Goal: Task Accomplishment & Management: Manage account settings

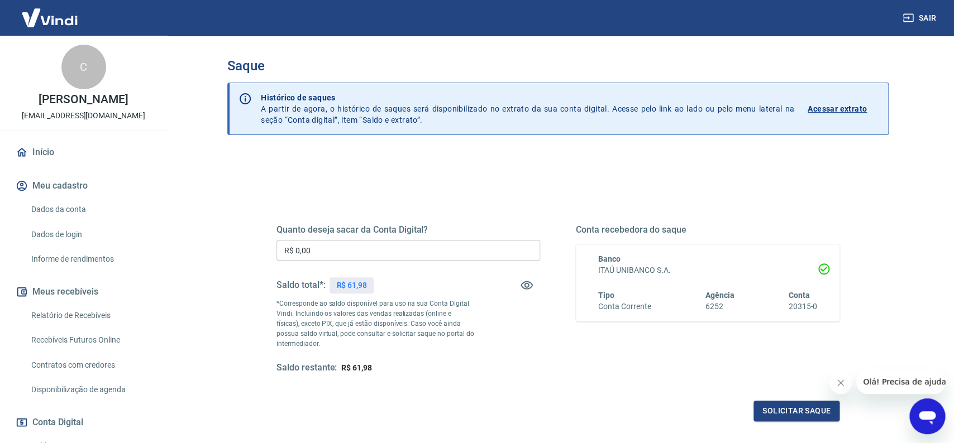
click at [429, 252] on input "R$ 0,00" at bounding box center [408, 250] width 264 height 21
type input "R$ 61,98"
click at [790, 408] on button "Solicitar saque" at bounding box center [796, 411] width 86 height 21
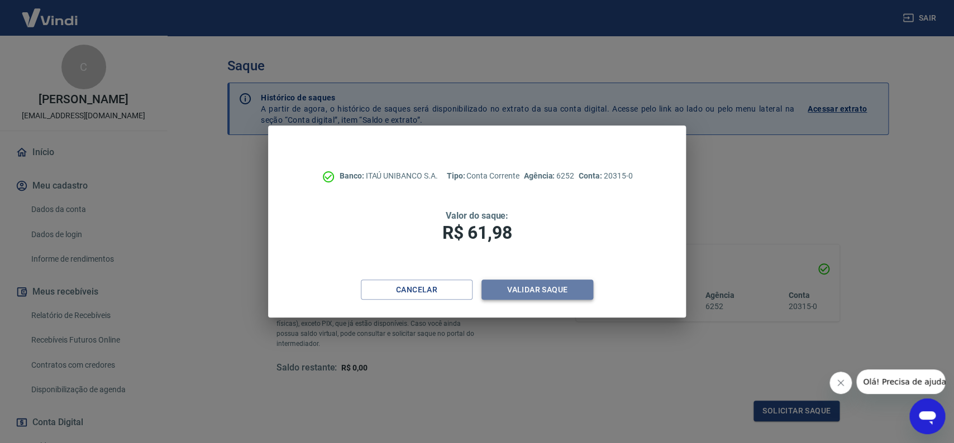
click at [539, 285] on button "Validar saque" at bounding box center [537, 290] width 112 height 21
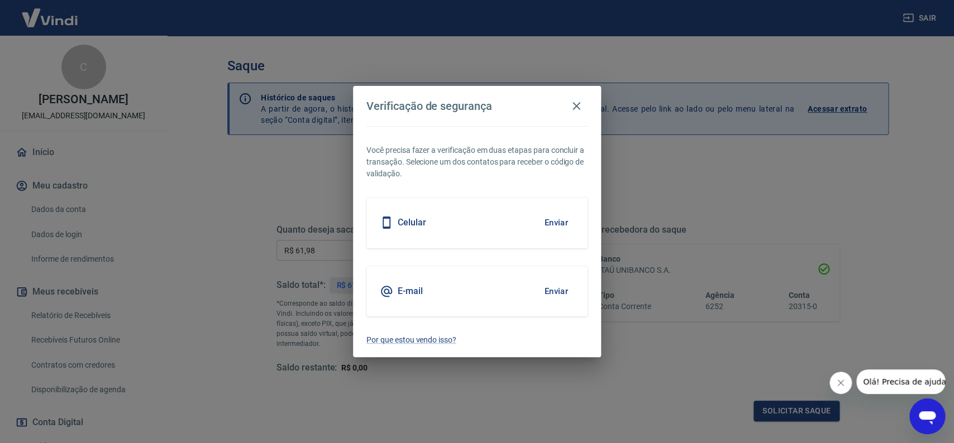
click at [565, 224] on button "Enviar" at bounding box center [556, 222] width 36 height 23
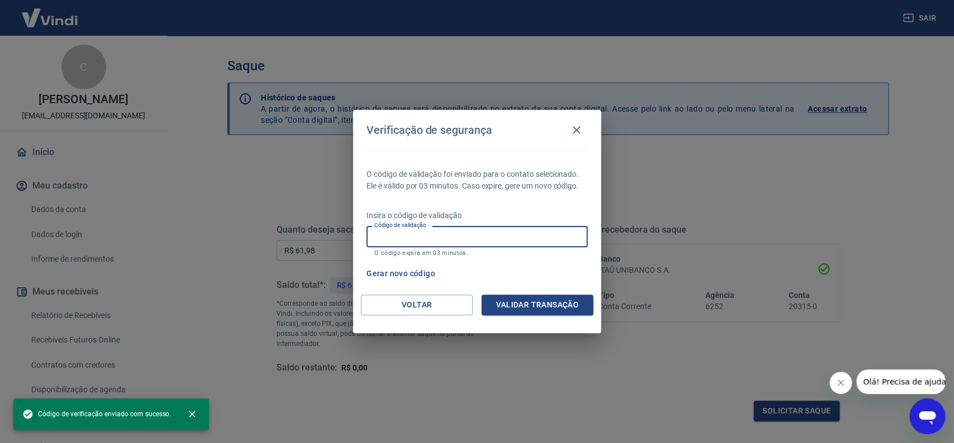
click at [517, 235] on input "Código de validação" at bounding box center [476, 236] width 221 height 21
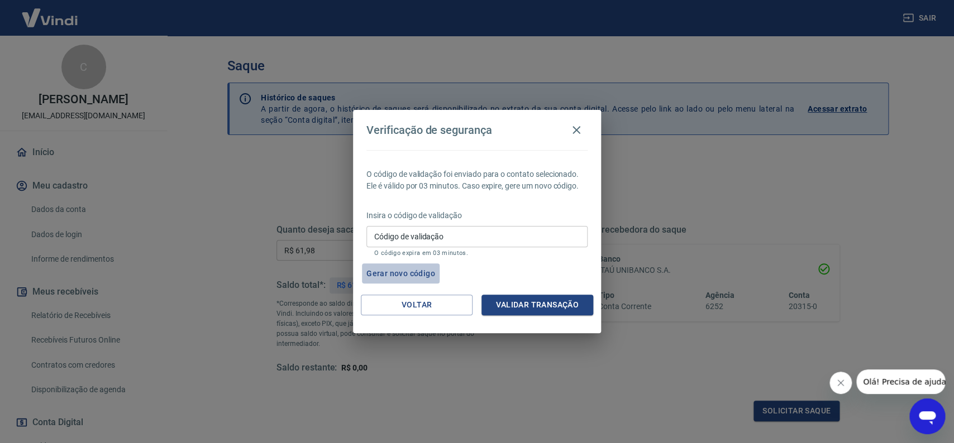
click at [380, 271] on button "Gerar novo código" at bounding box center [401, 274] width 78 height 21
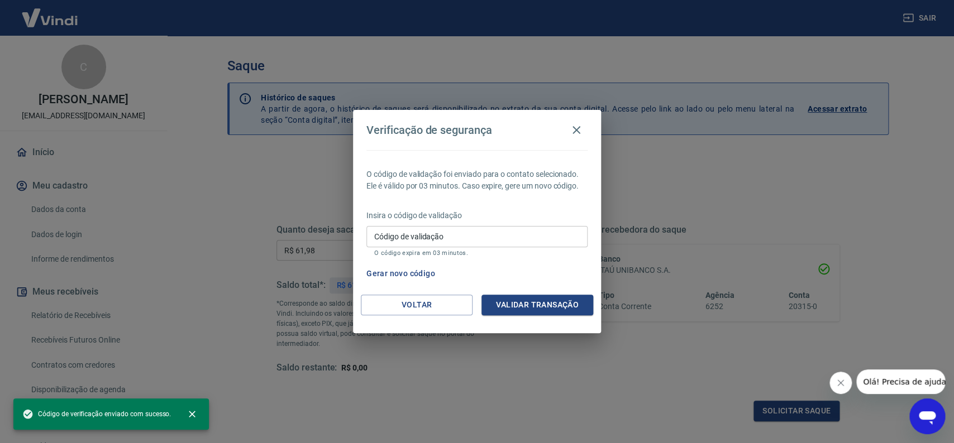
click at [421, 232] on input "Código de validação" at bounding box center [476, 236] width 221 height 21
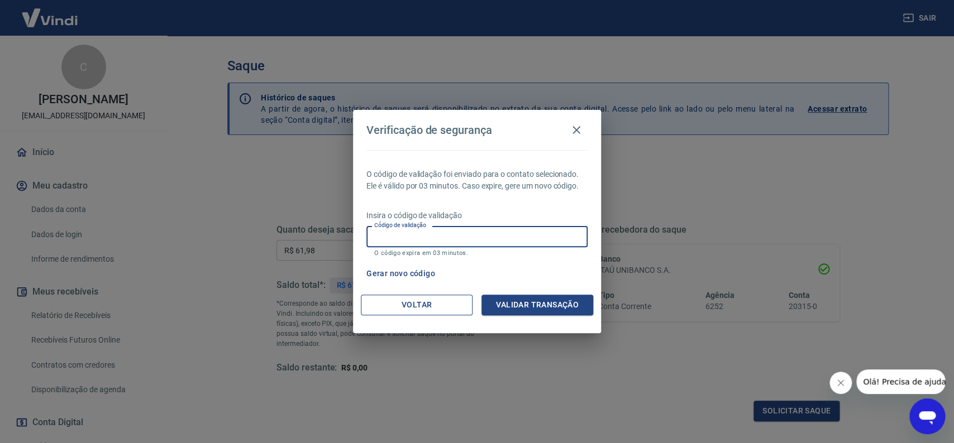
click at [425, 310] on button "Voltar" at bounding box center [417, 305] width 112 height 21
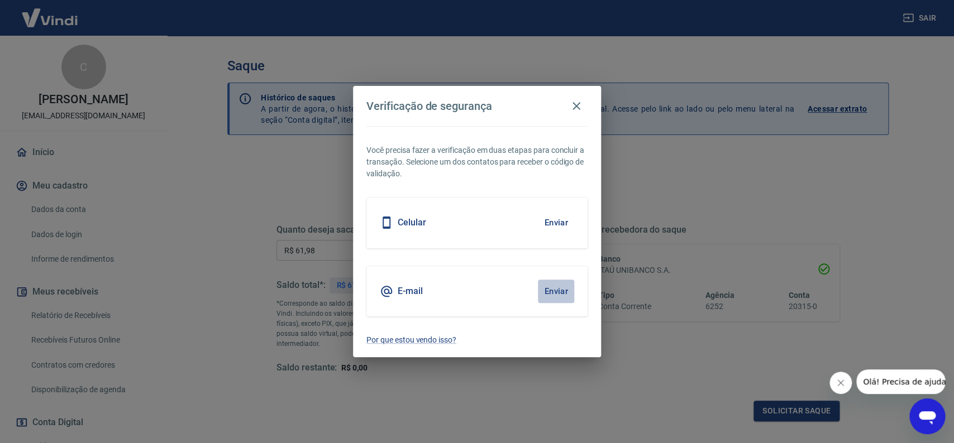
click at [547, 288] on button "Enviar" at bounding box center [556, 291] width 36 height 23
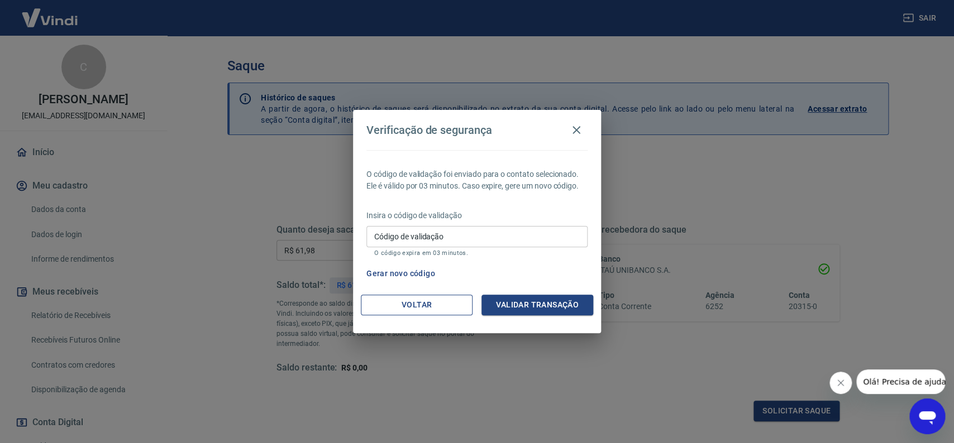
click at [434, 304] on button "Voltar" at bounding box center [417, 305] width 112 height 21
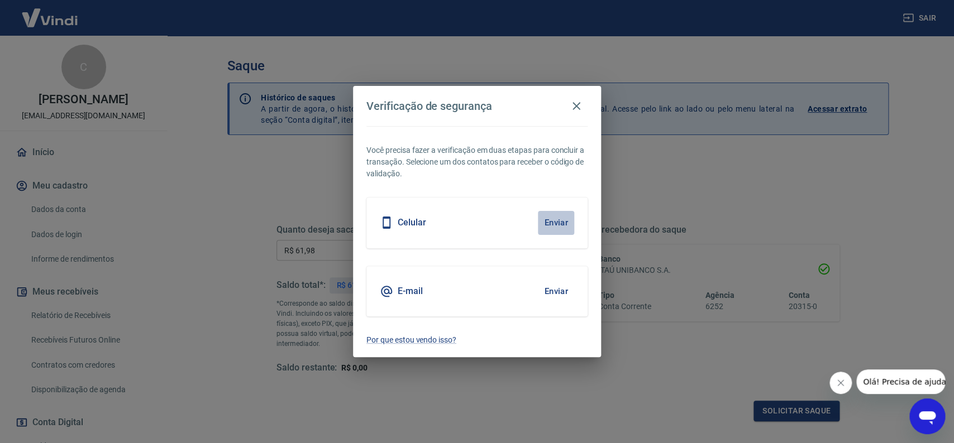
click at [560, 221] on button "Enviar" at bounding box center [556, 222] width 36 height 23
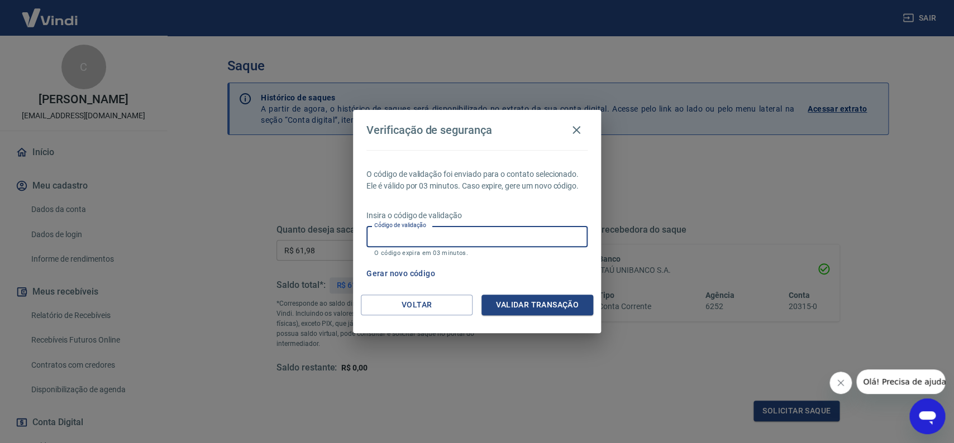
click at [542, 237] on input "Código de validação" at bounding box center [476, 236] width 221 height 21
type input "801965"
click at [579, 305] on button "Validar transação" at bounding box center [537, 305] width 112 height 21
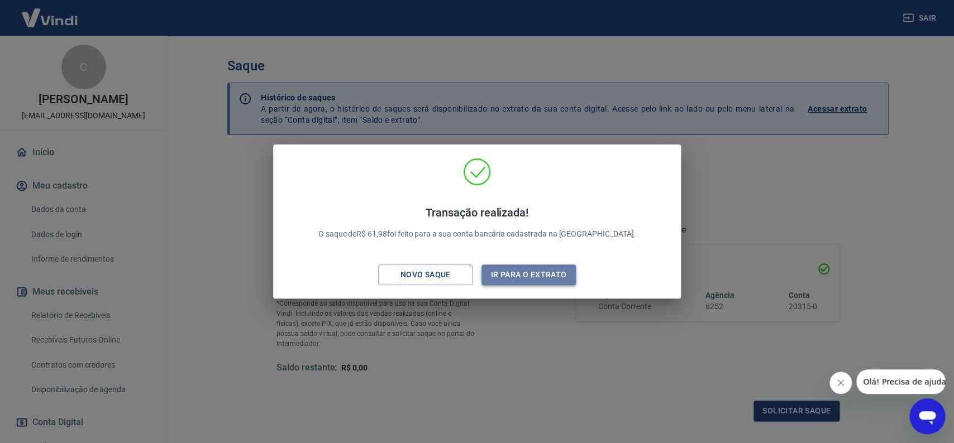
click at [545, 277] on button "Ir para o extrato" at bounding box center [528, 275] width 94 height 21
